Goal: Find specific page/section: Find specific page/section

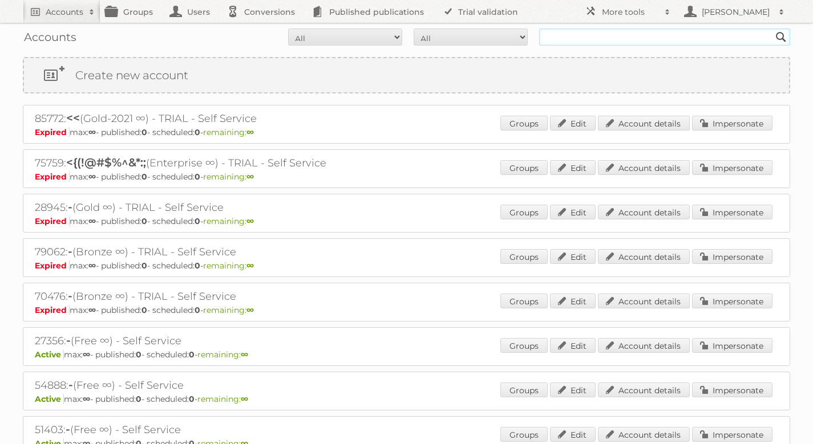
click at [621, 30] on input "text" at bounding box center [664, 37] width 251 height 17
type input "betterware"
click at [773, 29] on input "Search" at bounding box center [781, 37] width 17 height 17
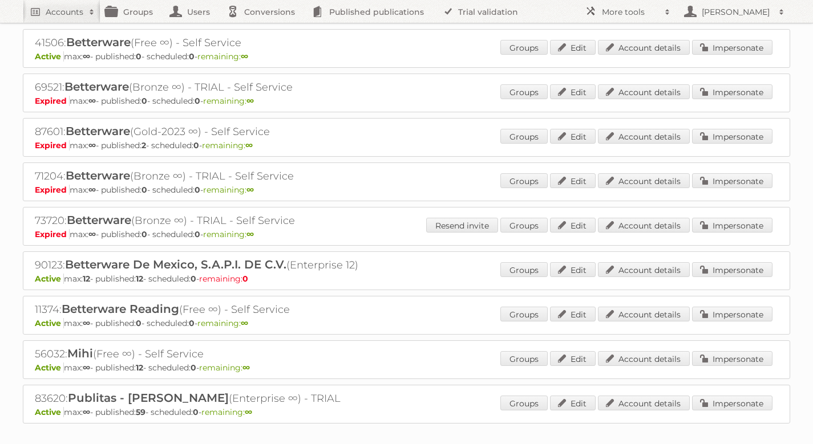
scroll to position [79, 0]
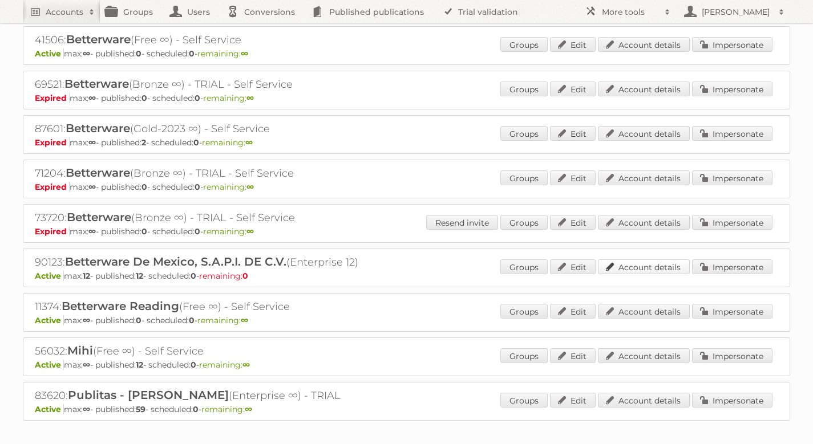
click at [649, 265] on link "Account details" at bounding box center [644, 267] width 92 height 15
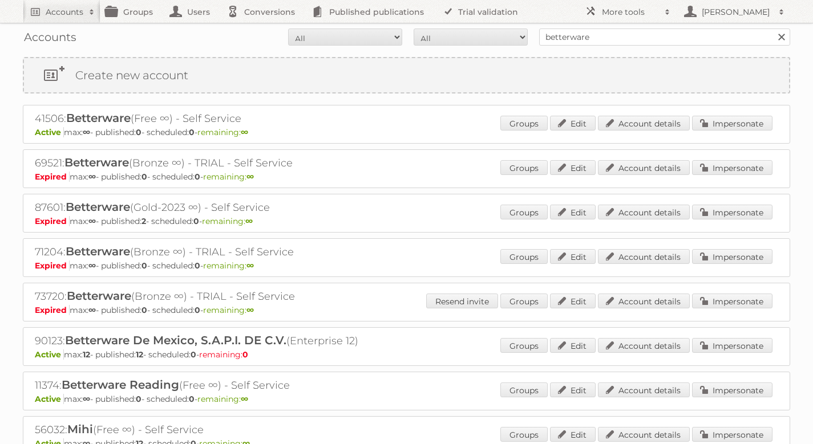
scroll to position [69, 0]
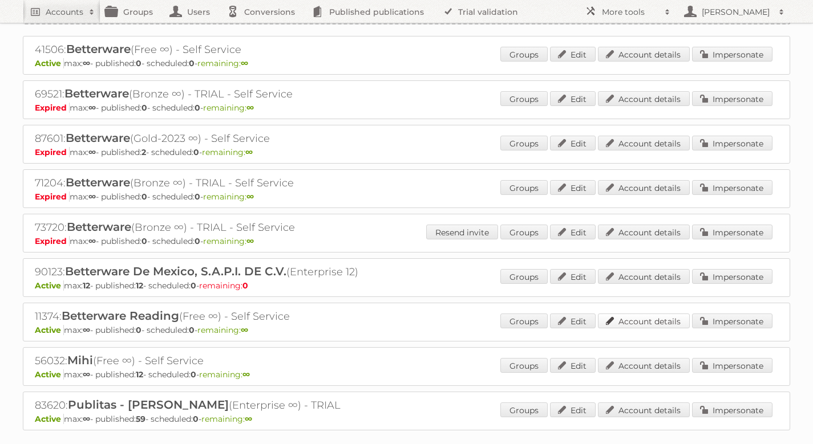
click at [651, 322] on link "Account details" at bounding box center [644, 321] width 92 height 15
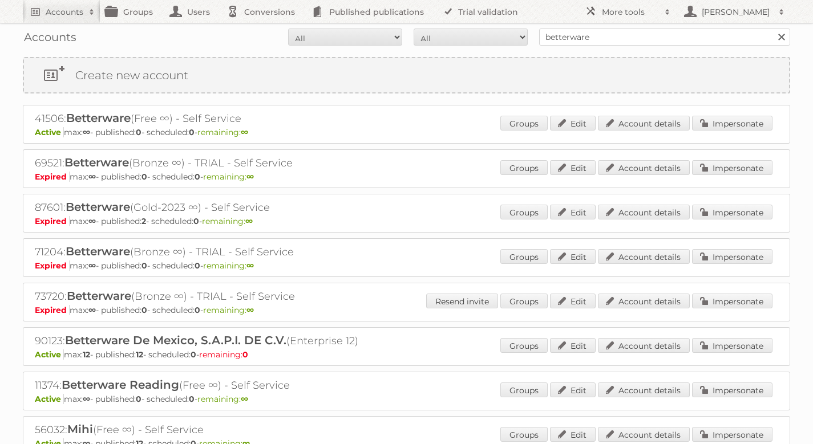
scroll to position [59, 0]
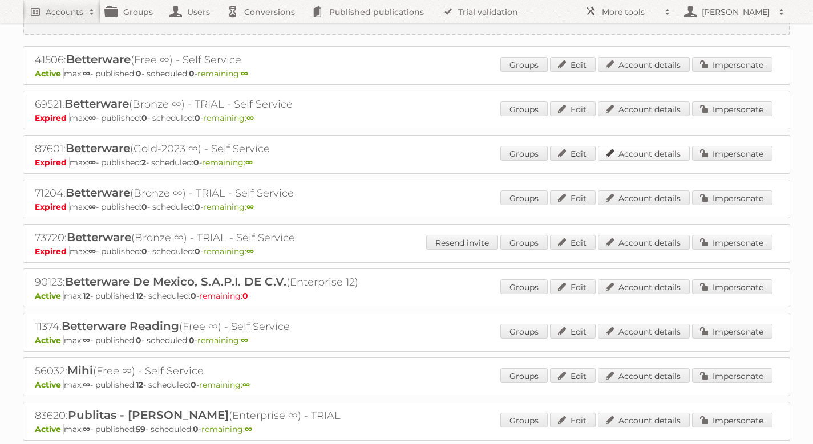
click at [656, 156] on link "Account details" at bounding box center [644, 153] width 92 height 15
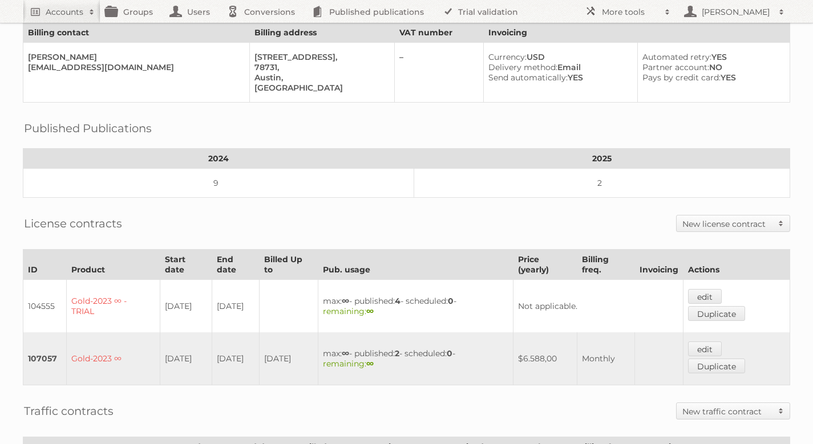
scroll to position [204, 0]
